Goal: Information Seeking & Learning: Learn about a topic

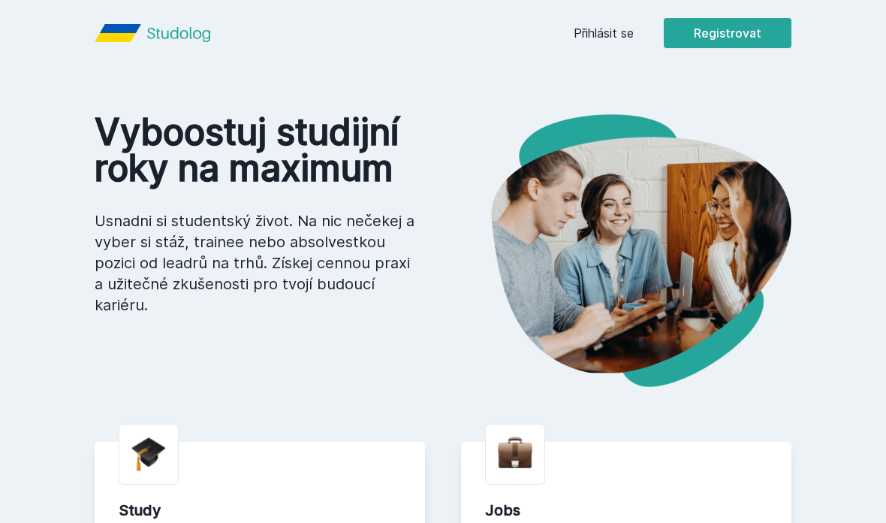
click at [614, 37] on link "Přihlásit se" at bounding box center [604, 33] width 60 height 18
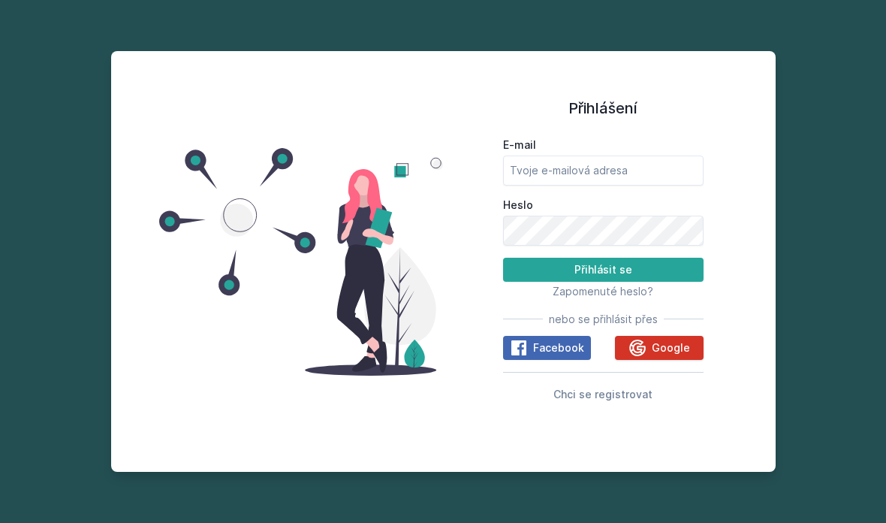
click at [635, 357] on icon at bounding box center [638, 348] width 18 height 18
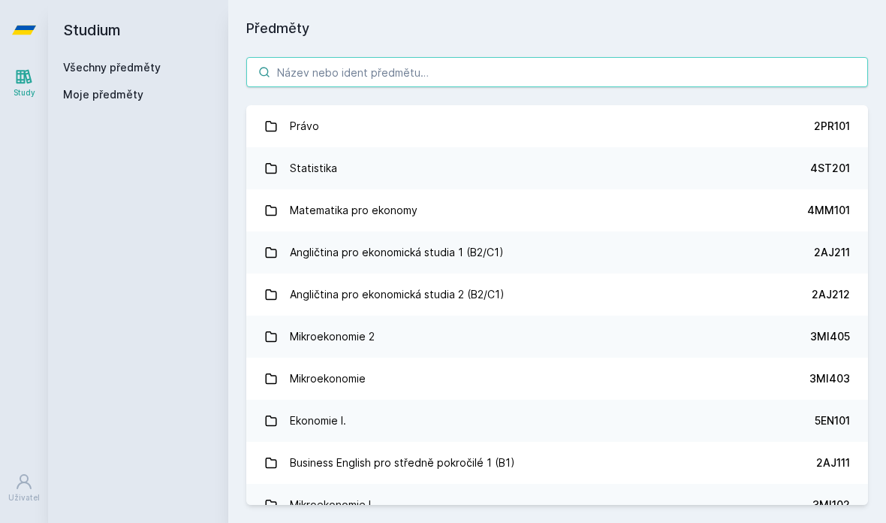
click at [426, 64] on input "search" at bounding box center [557, 72] width 622 height 30
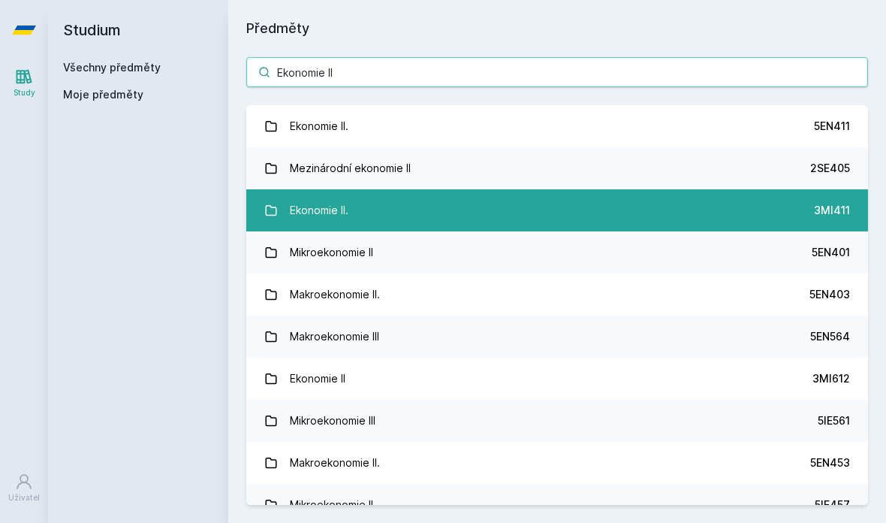
type input "Ekonomie II"
click at [328, 216] on div "Ekonomie II." at bounding box center [319, 210] width 59 height 30
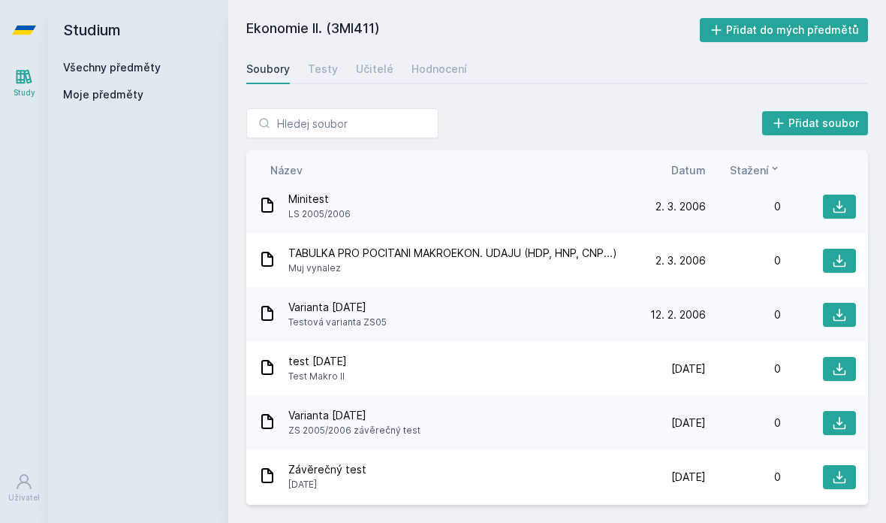
scroll to position [7351, 0]
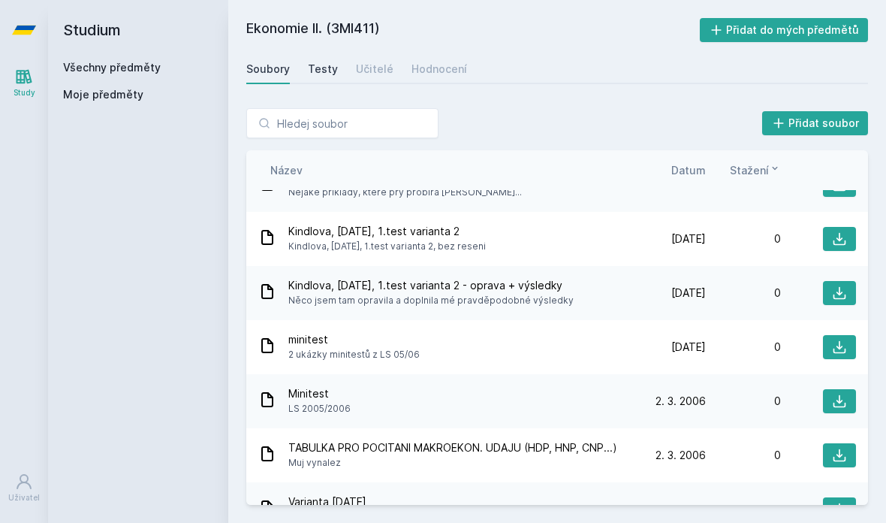
click at [321, 54] on link "Testy" at bounding box center [323, 69] width 30 height 30
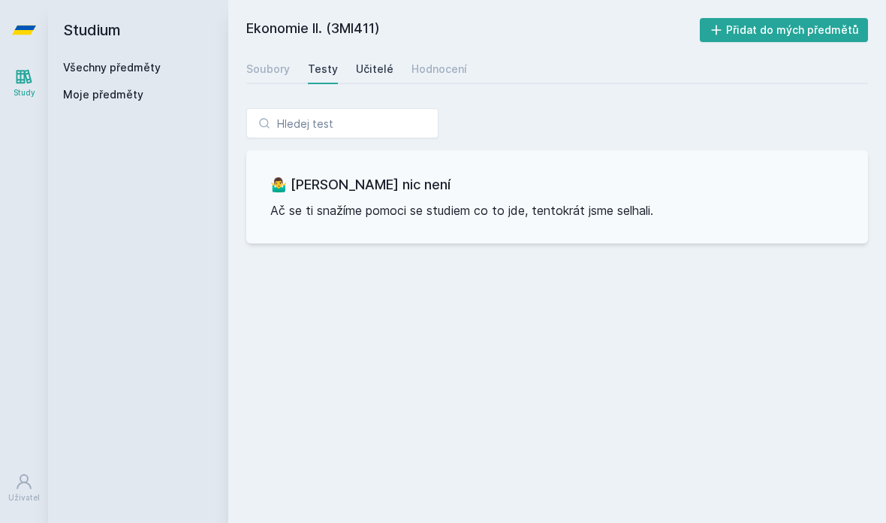
click at [364, 62] on div "Učitelé" at bounding box center [375, 69] width 38 height 15
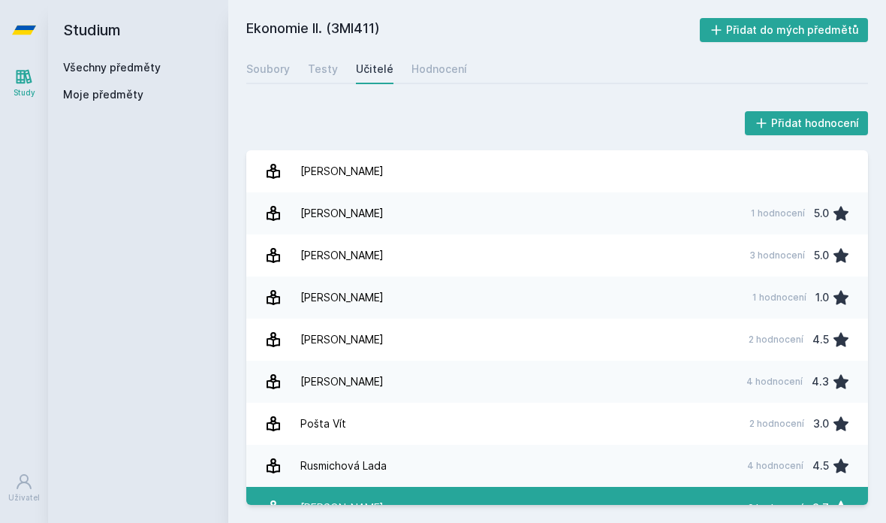
click at [353, 493] on div "[PERSON_NAME]" at bounding box center [341, 508] width 83 height 30
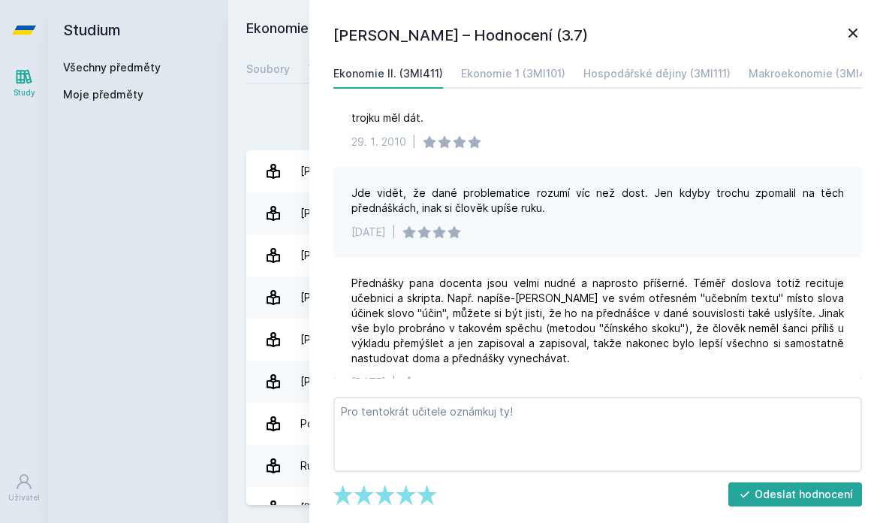
scroll to position [921, 0]
click at [68, 269] on div "Studium Všechny předměty Moje předměty" at bounding box center [138, 261] width 180 height 523
